Goal: Check status: Check status

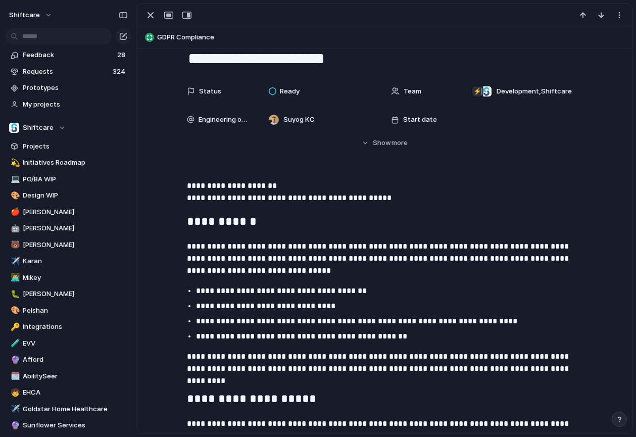
scroll to position [250, 0]
